Goal: Transaction & Acquisition: Purchase product/service

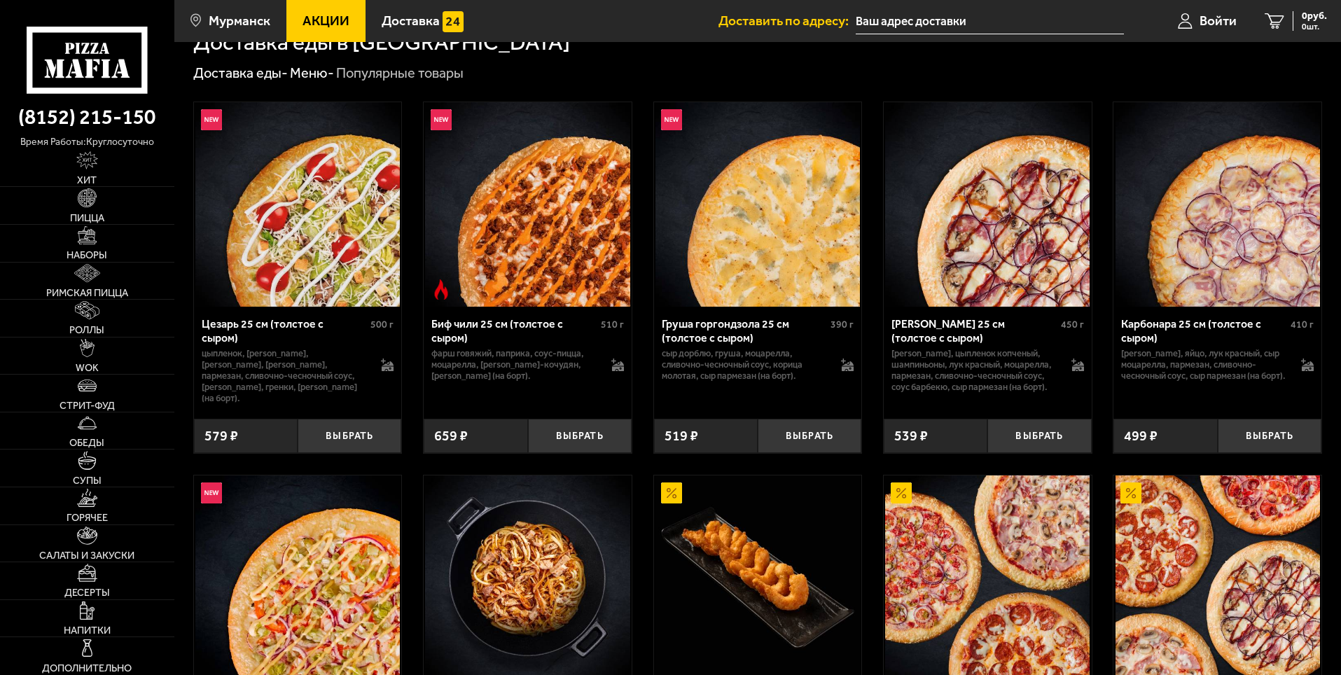
scroll to position [350, 0]
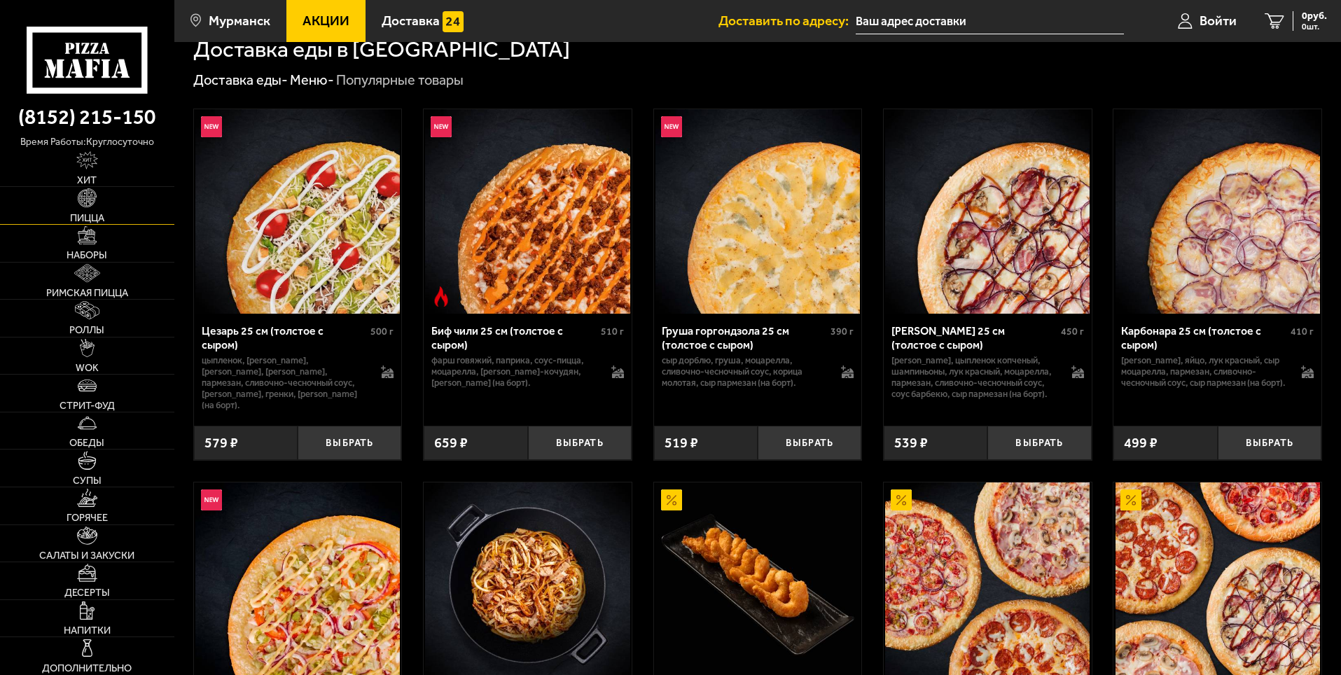
click at [96, 202] on img at bounding box center [87, 197] width 18 height 18
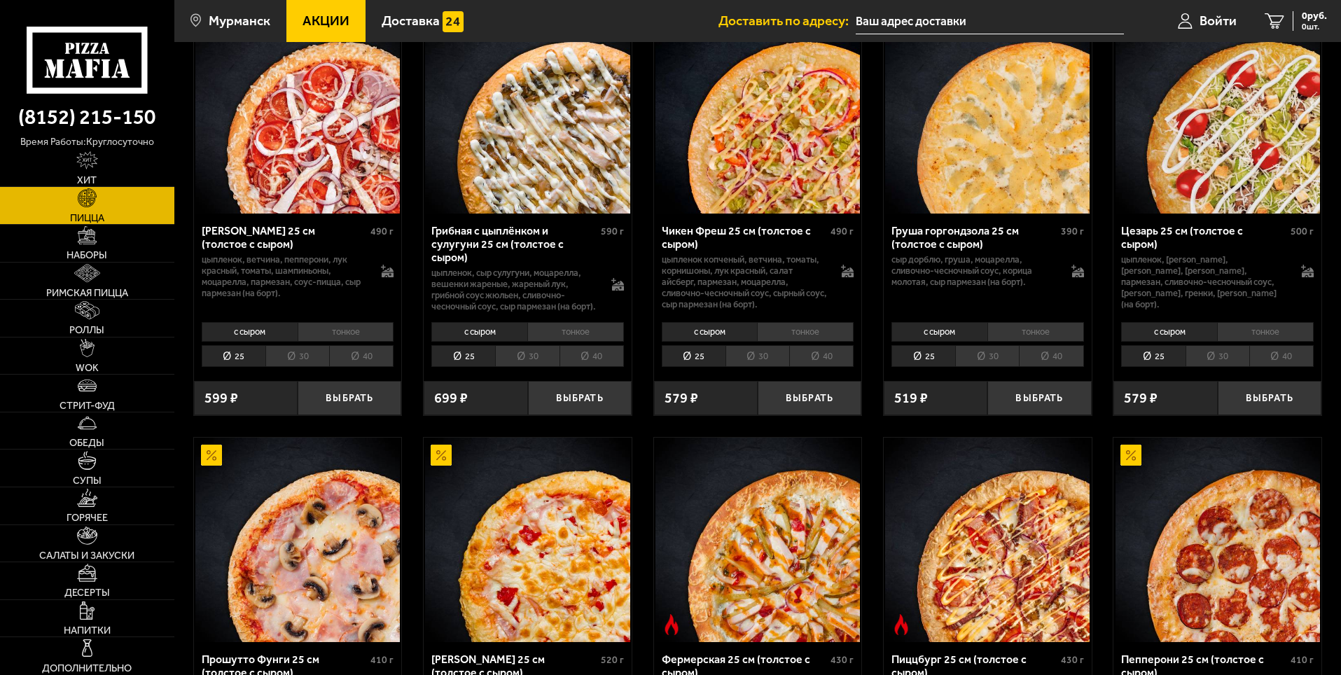
scroll to position [910, 0]
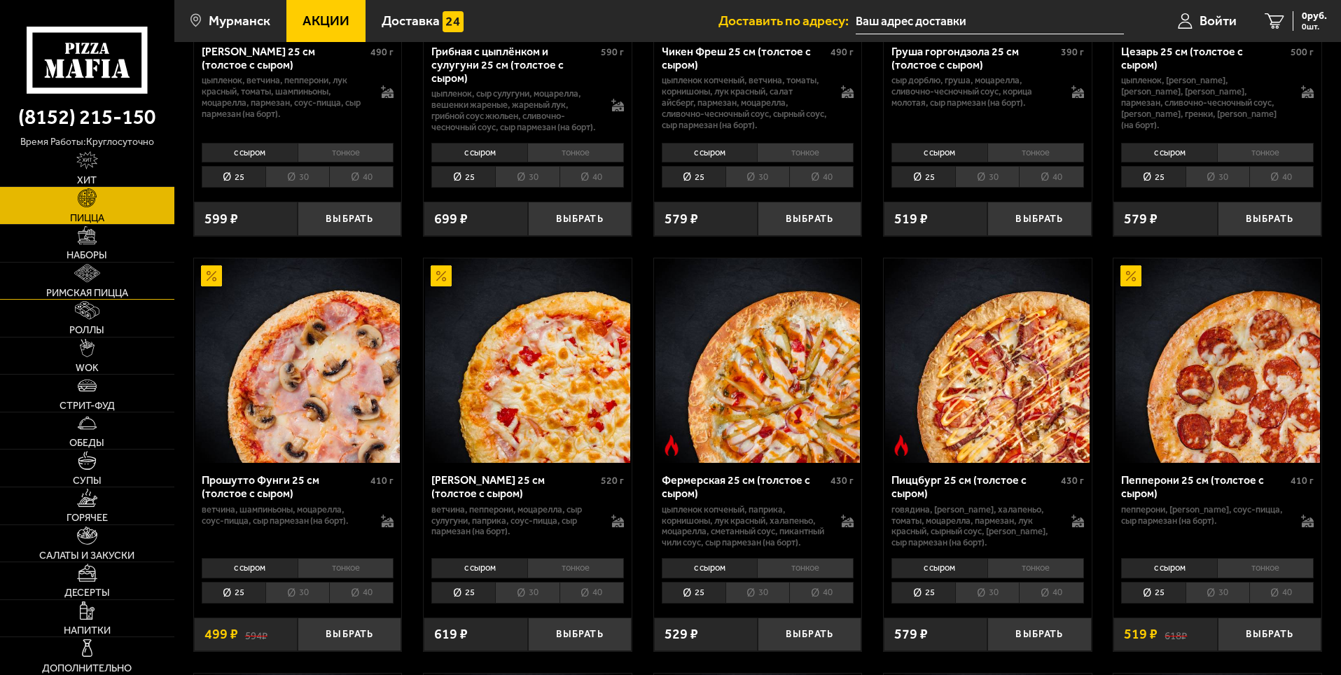
click at [92, 277] on img at bounding box center [87, 273] width 27 height 18
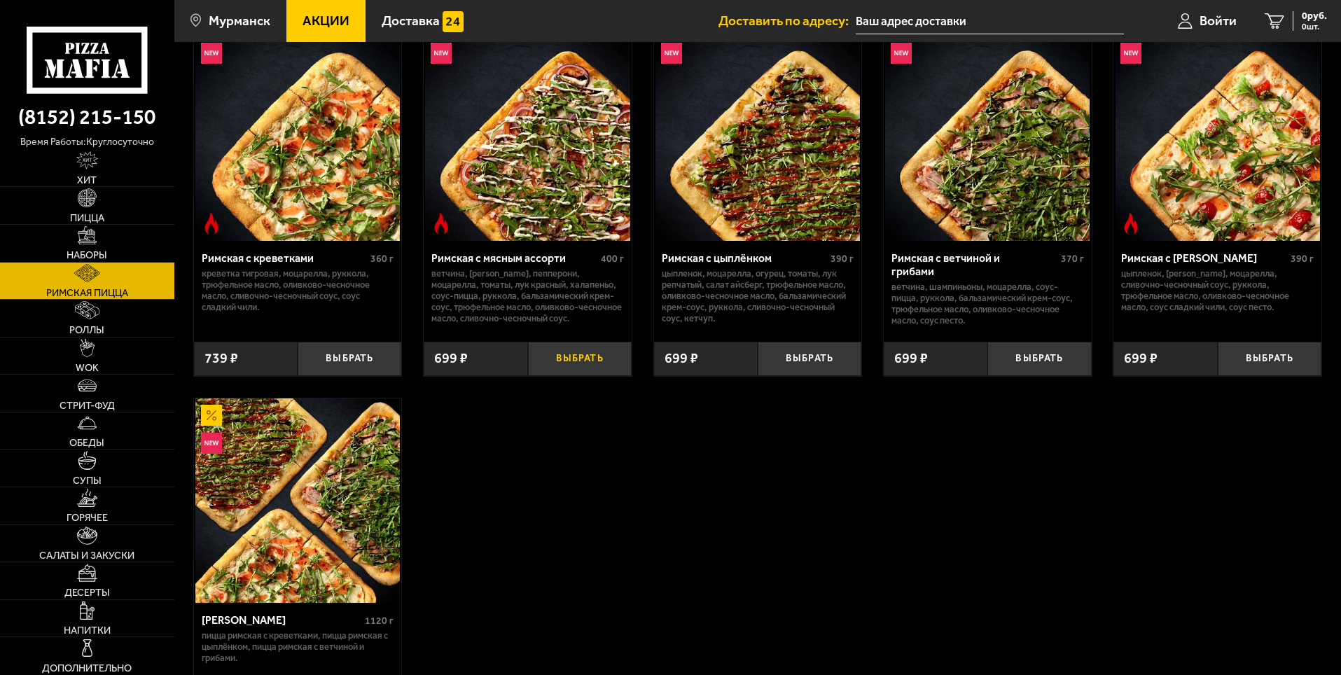
scroll to position [140, 0]
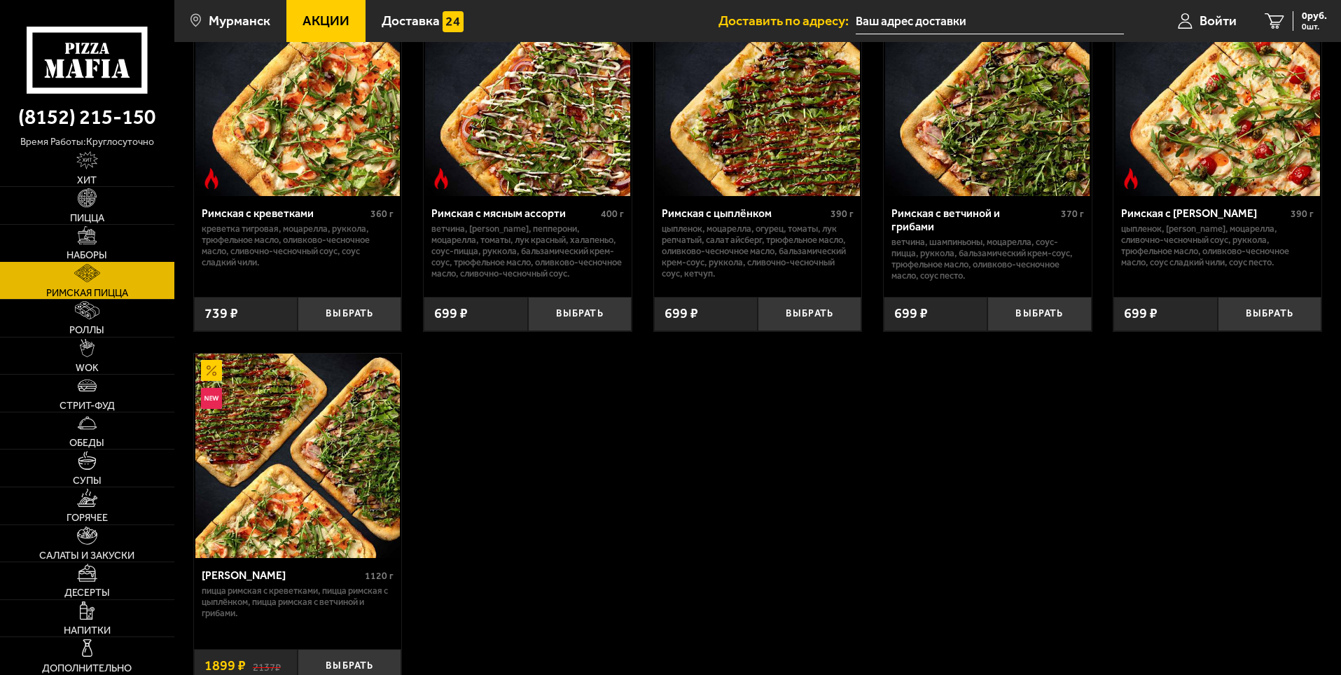
click at [79, 246] on link "Наборы" at bounding box center [87, 243] width 174 height 37
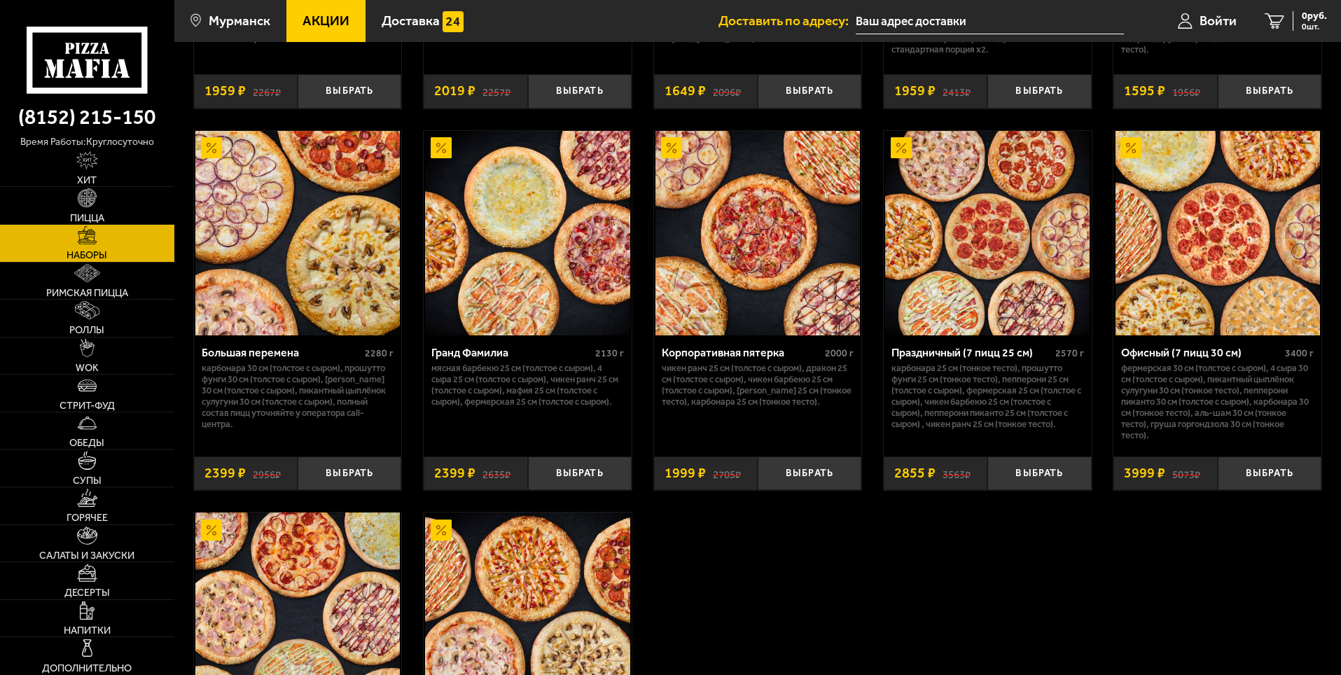
scroll to position [2100, 0]
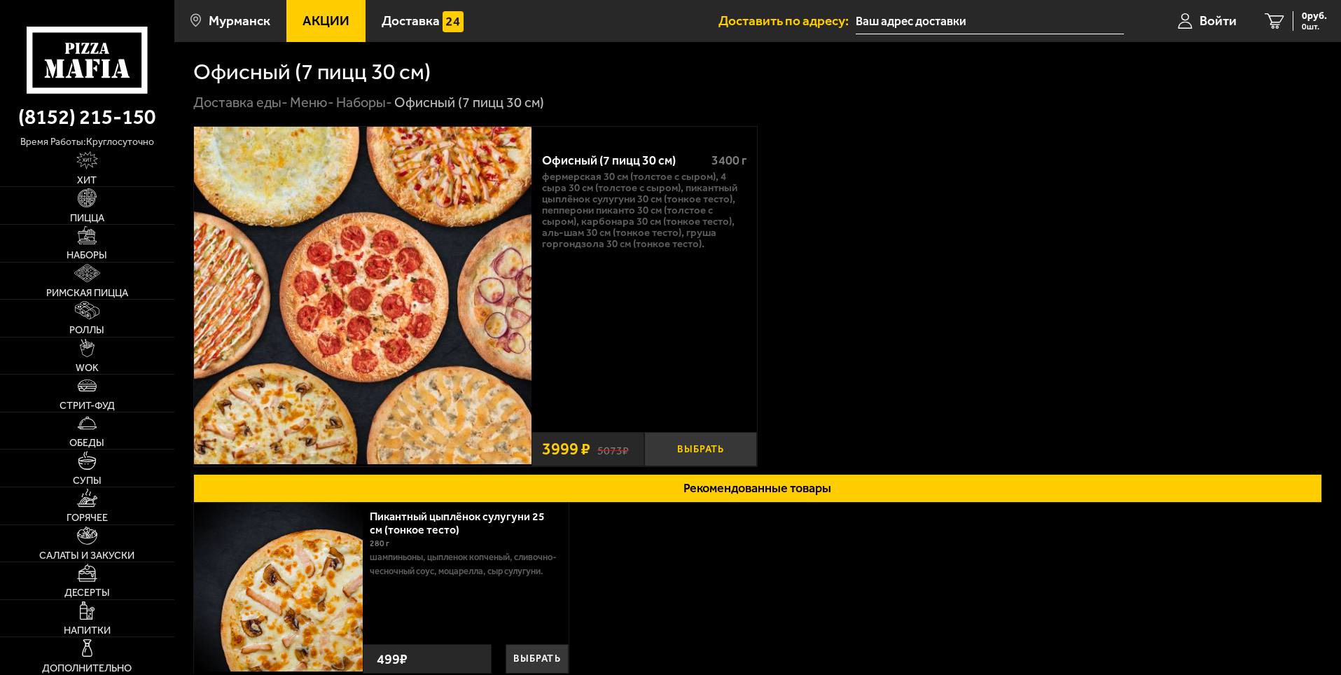
click at [710, 447] on button "Выбрать" at bounding box center [700, 449] width 113 height 34
click at [99, 274] on img at bounding box center [87, 273] width 27 height 18
